Goal: Information Seeking & Learning: Find specific fact

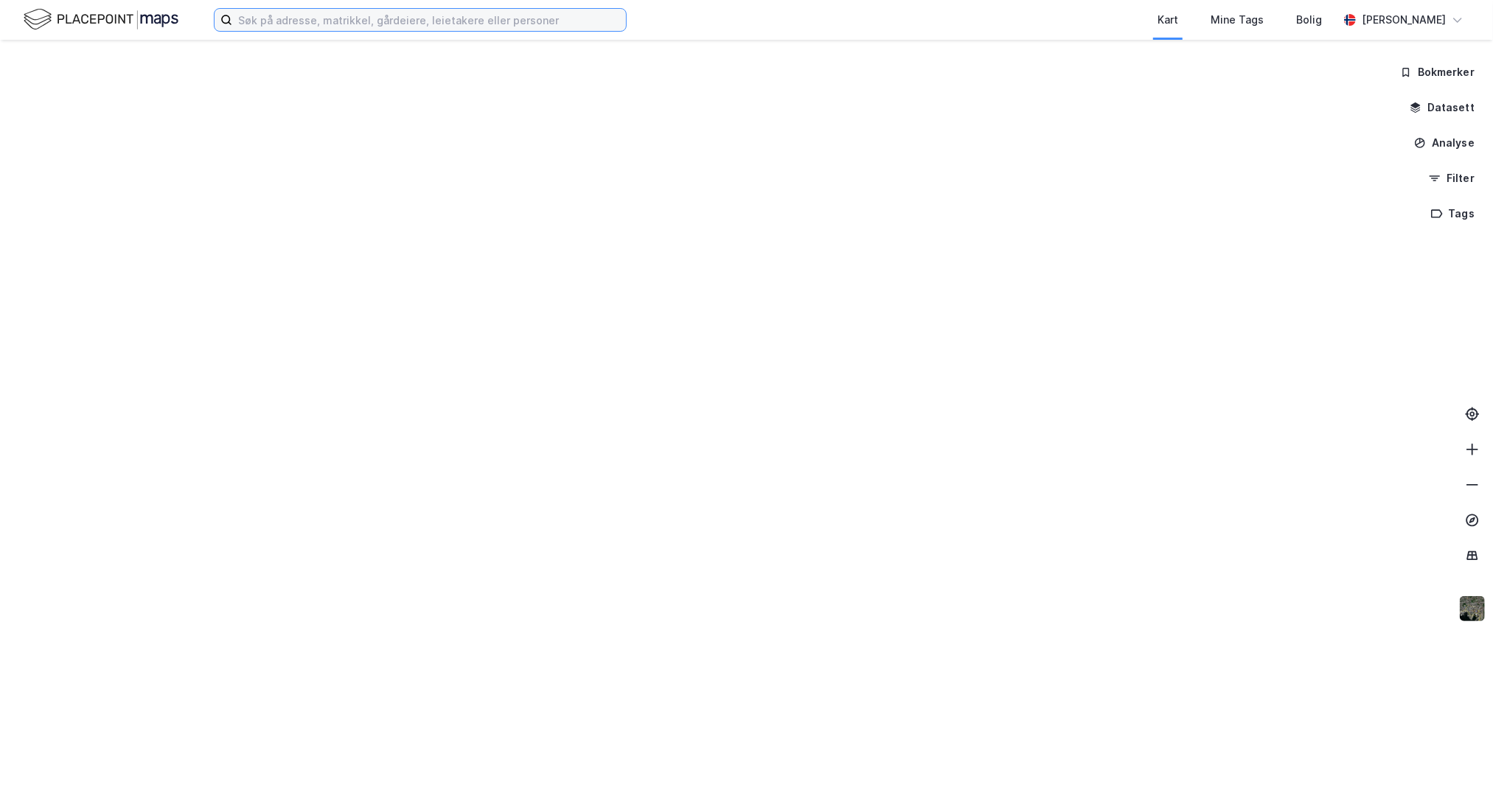
click at [384, 29] on input at bounding box center [428, 20] width 393 height 22
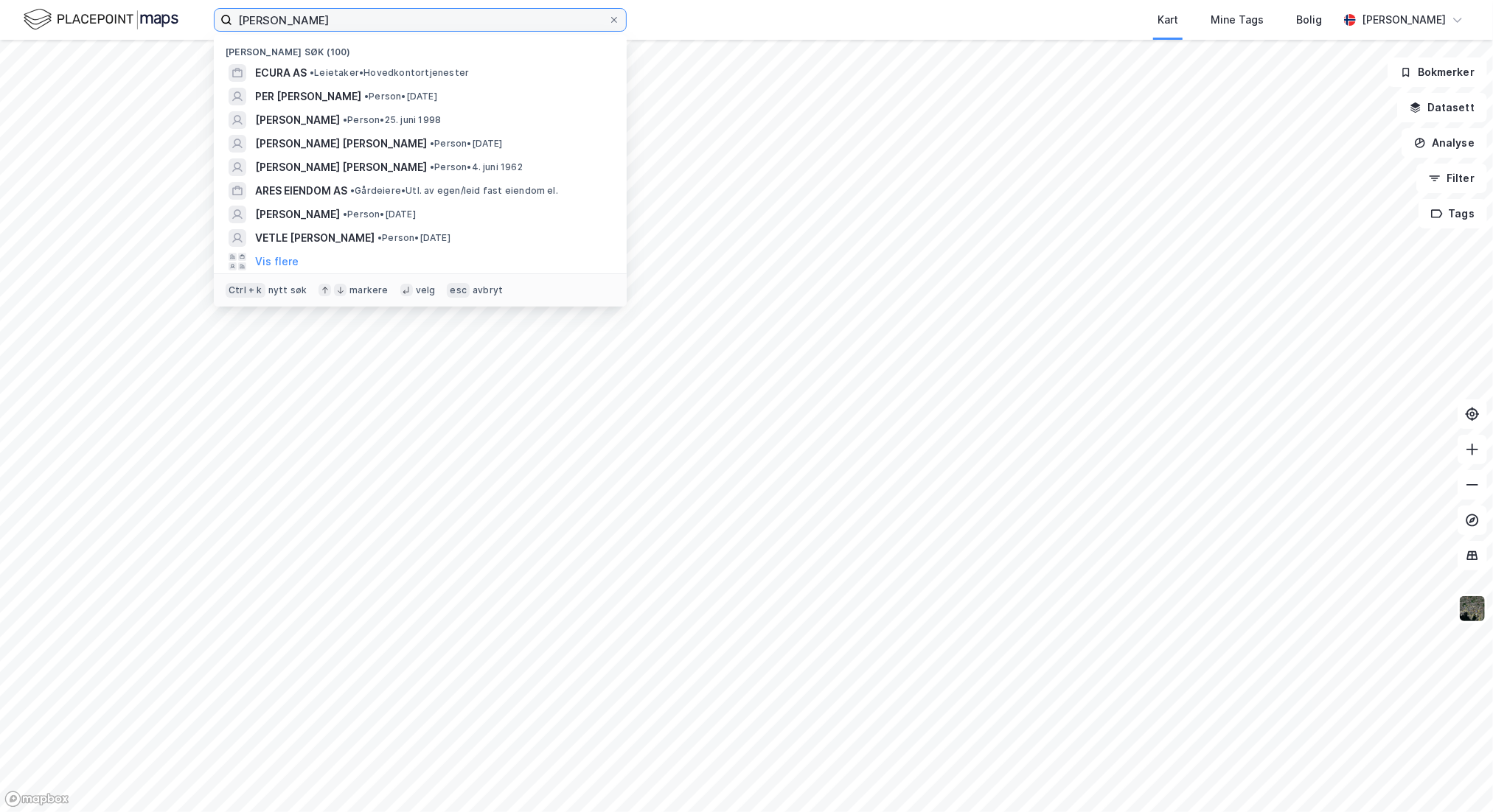
type input "[PERSON_NAME]"
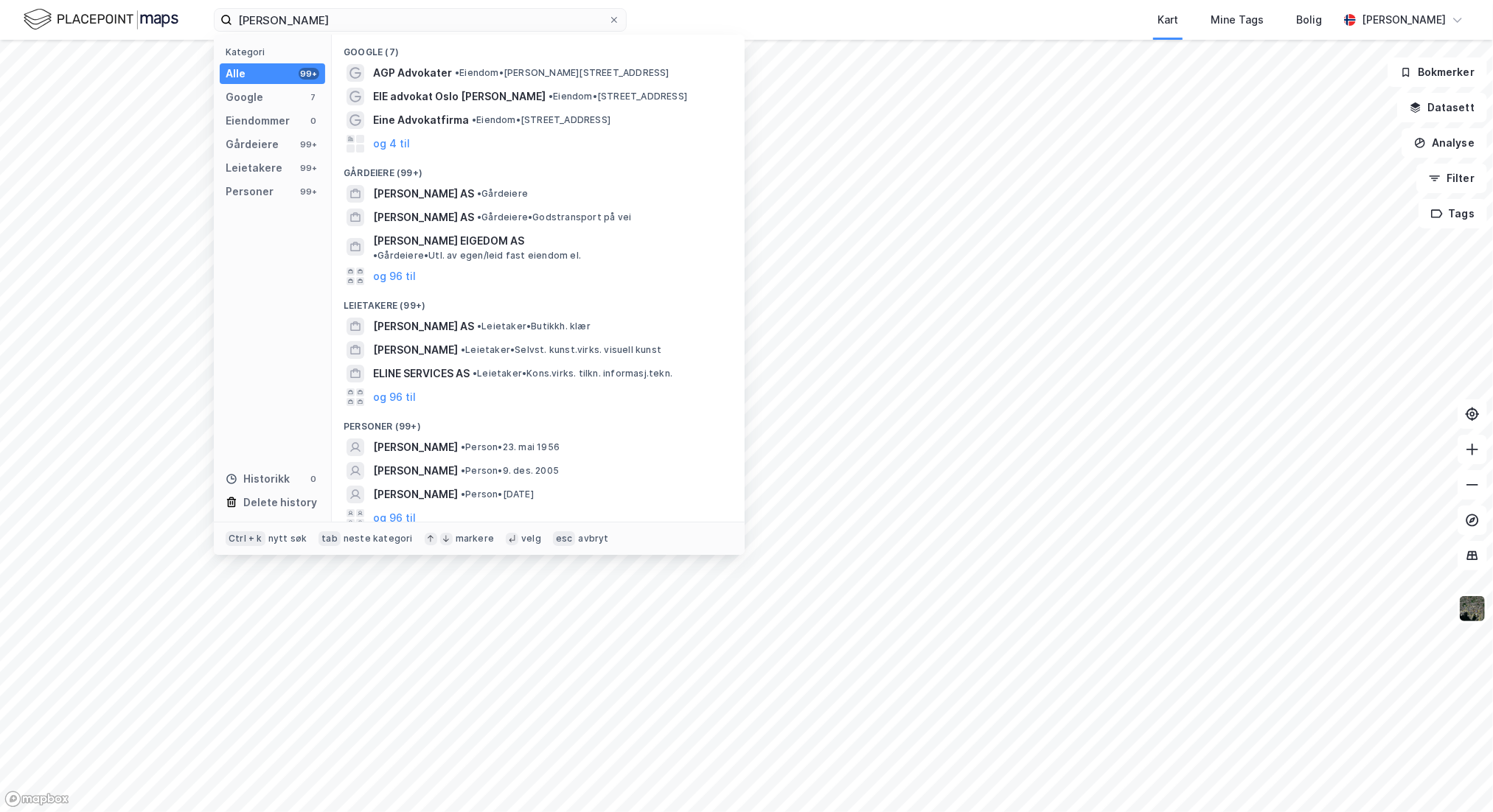
click at [410, 509] on button "og 96 til" at bounding box center [394, 518] width 43 height 18
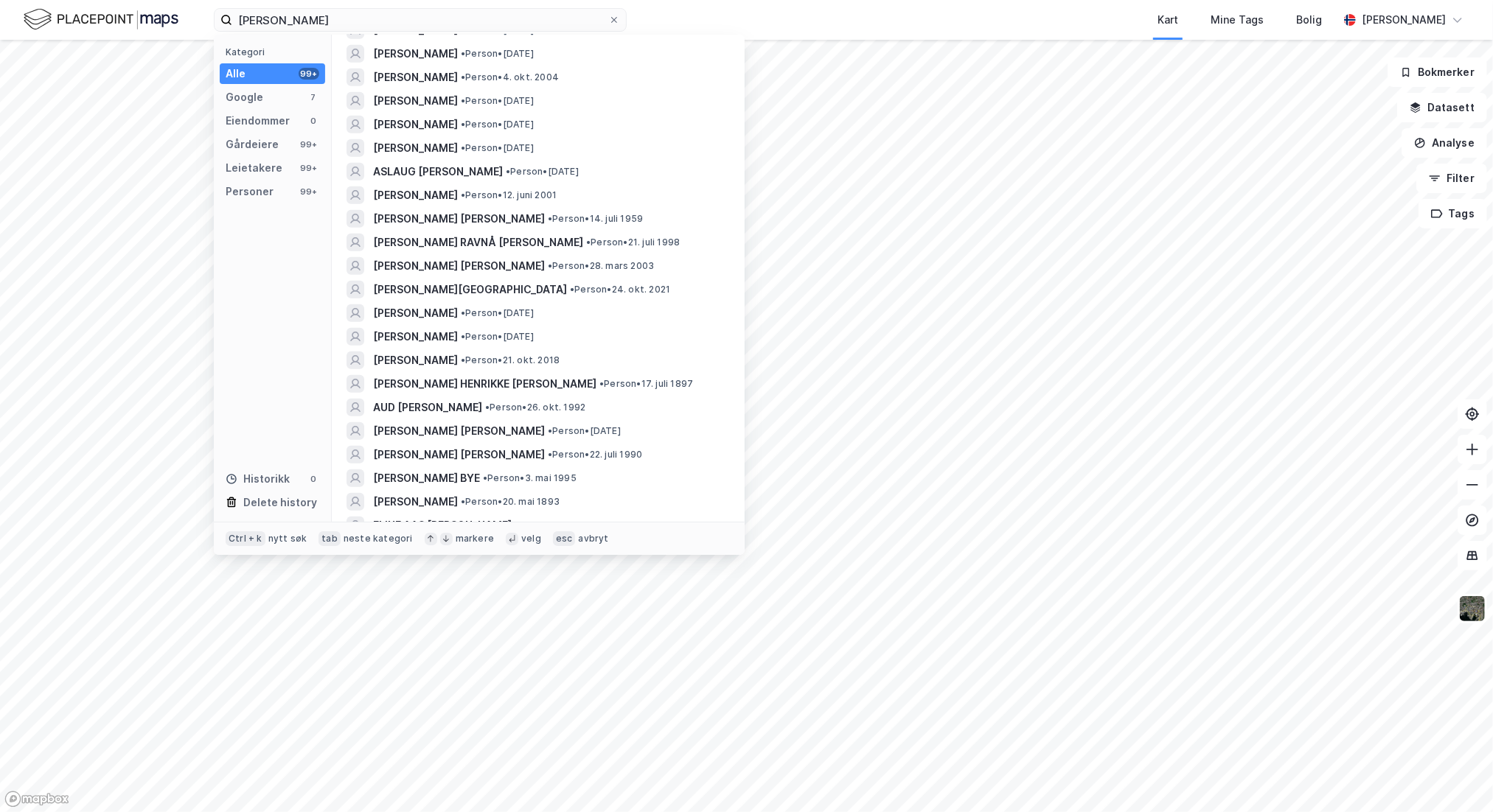
scroll to position [590, 0]
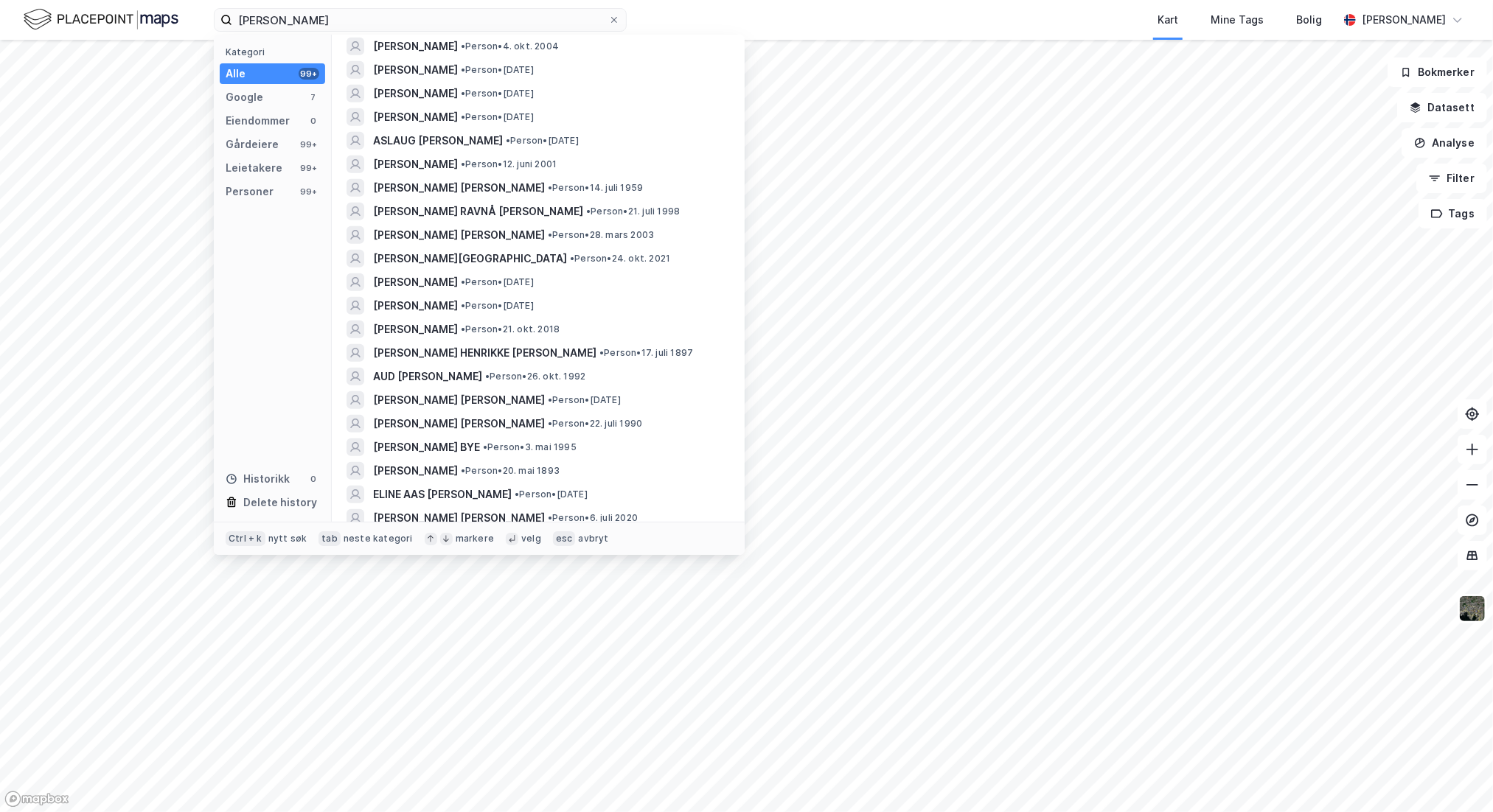
click at [548, 418] on span "• Person • 22. juli 1990" at bounding box center [595, 424] width 94 height 12
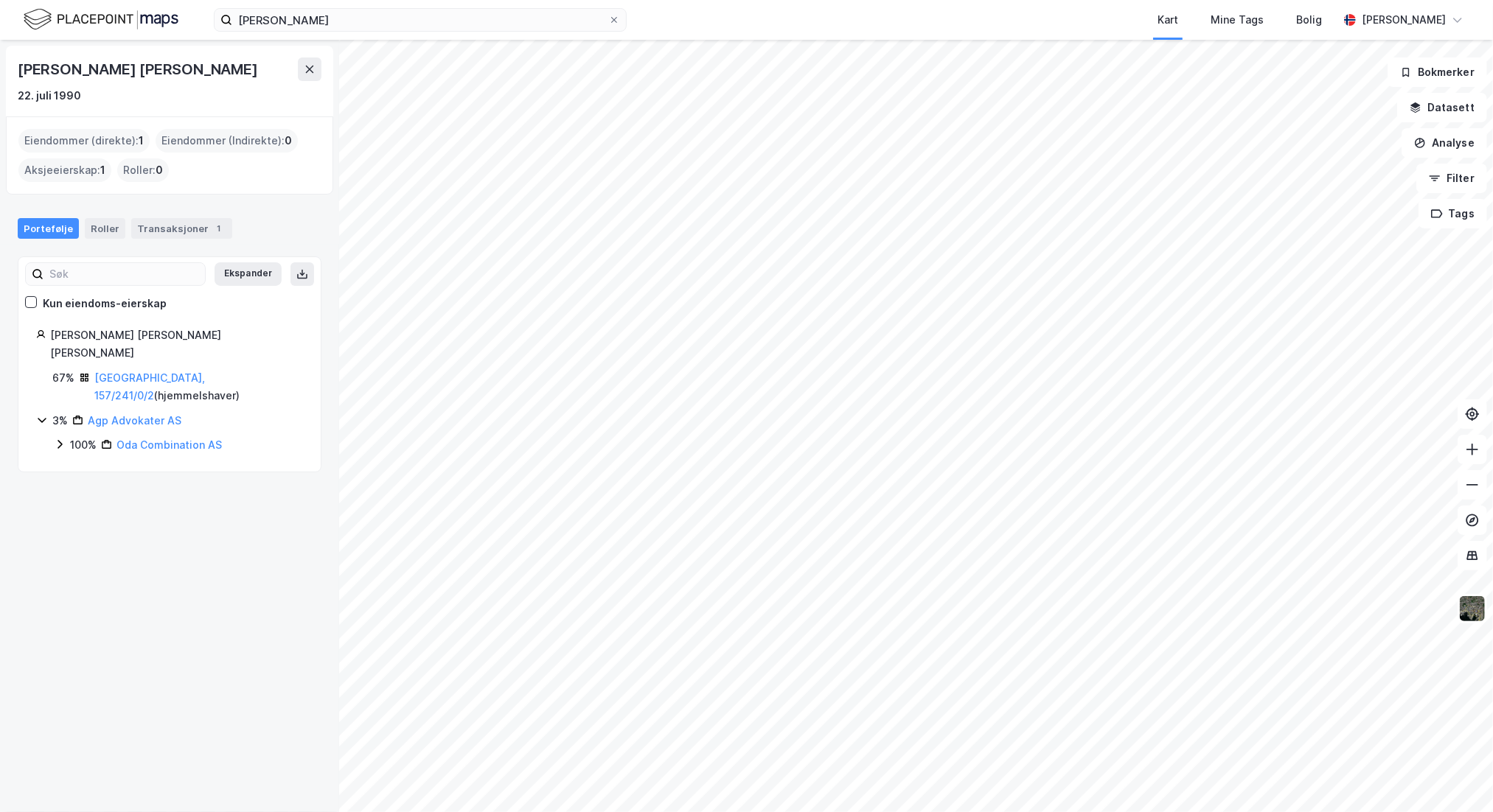
click at [108, 372] on link "[GEOGRAPHIC_DATA], 157/241/0/2" at bounding box center [149, 387] width 110 height 30
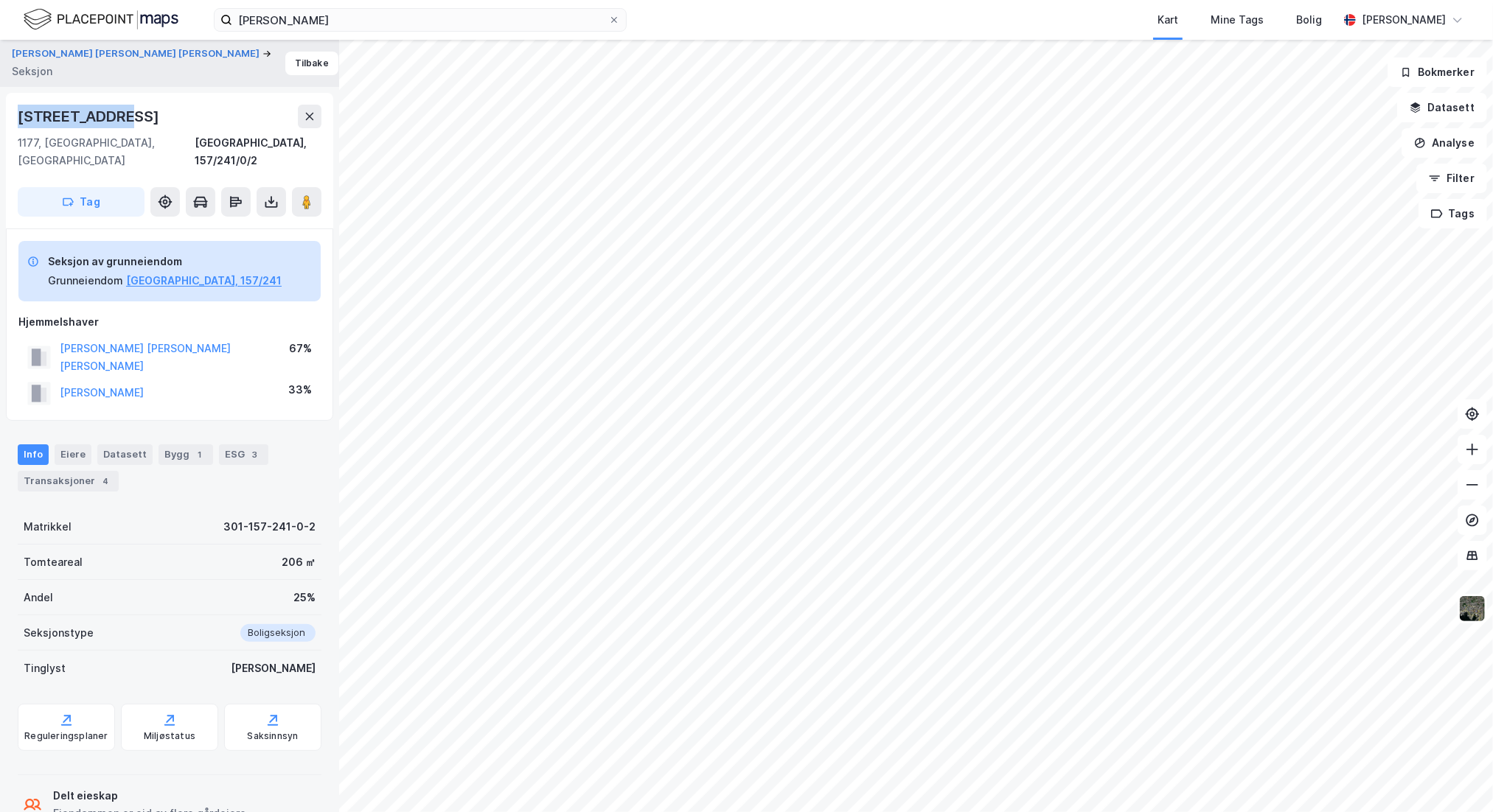
drag, startPoint x: 16, startPoint y: 116, endPoint x: 105, endPoint y: 110, distance: 89.2
click at [119, 111] on div "[STREET_ADDRESS], 157/241/0/2 Tag" at bounding box center [169, 160] width 327 height 136
copy div "[STREET_ADDRESS]"
click at [0, 0] on button "[PERSON_NAME] [PERSON_NAME] [PERSON_NAME]" at bounding box center [0, 0] width 0 height 0
